Goal: Find contact information: Find contact information

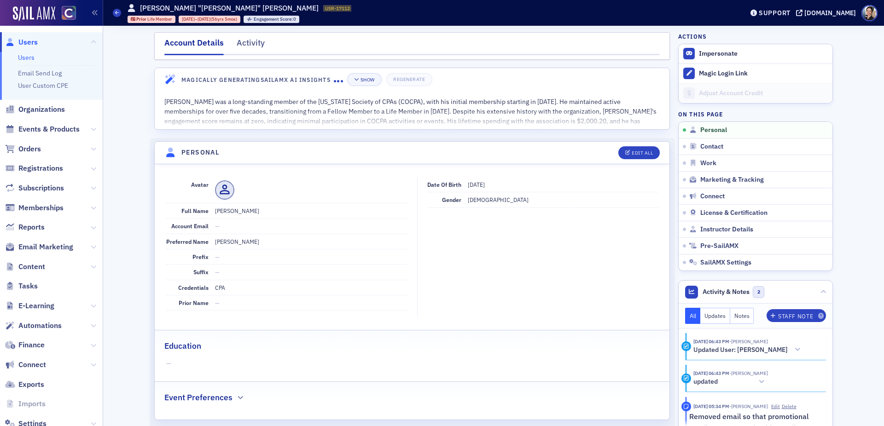
click at [32, 45] on span "Users" at bounding box center [27, 42] width 19 height 10
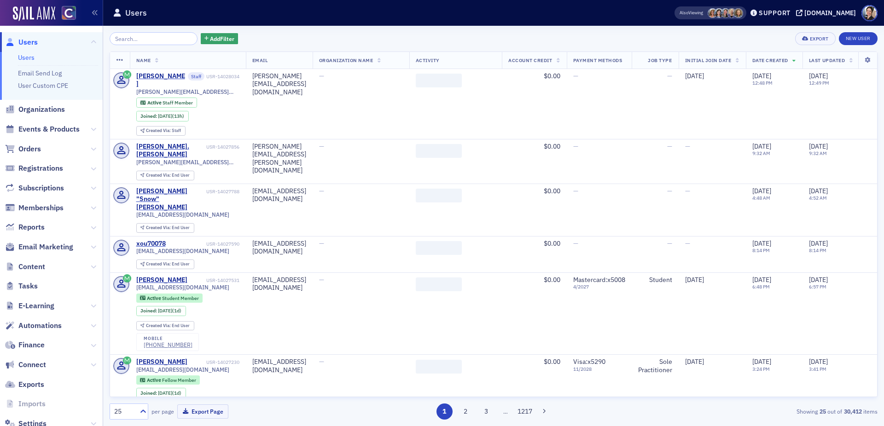
click at [146, 40] on input "search" at bounding box center [154, 38] width 88 height 13
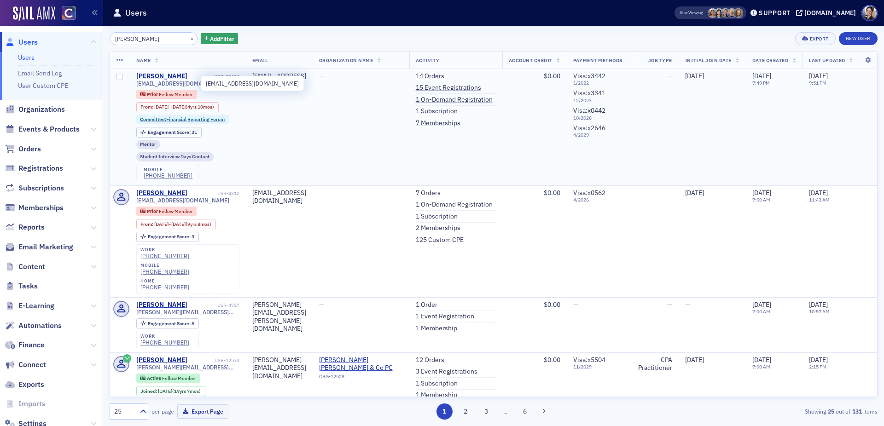
type input "[PERSON_NAME]"
drag, startPoint x: 136, startPoint y: 84, endPoint x: 195, endPoint y: 81, distance: 59.0
click at [198, 81] on span "[EMAIL_ADDRESS][DOMAIN_NAME]" at bounding box center [182, 83] width 93 height 7
copy span "[EMAIL_ADDRESS][DOMAIN_NAME]"
